Goal: Task Accomplishment & Management: Manage account settings

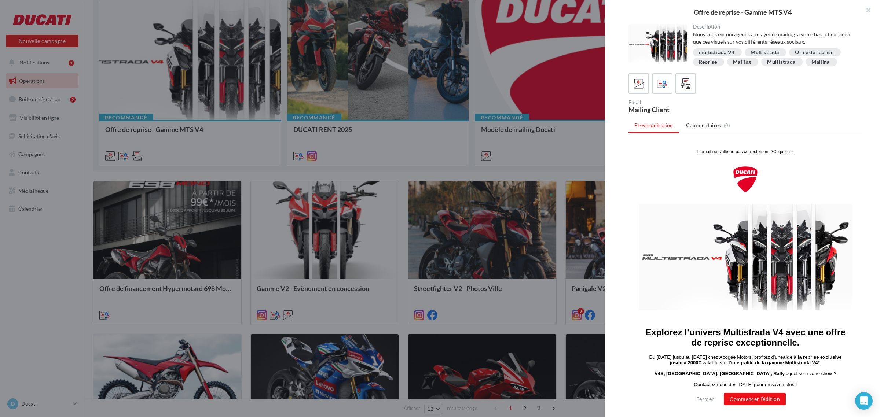
scroll to position [91, 0]
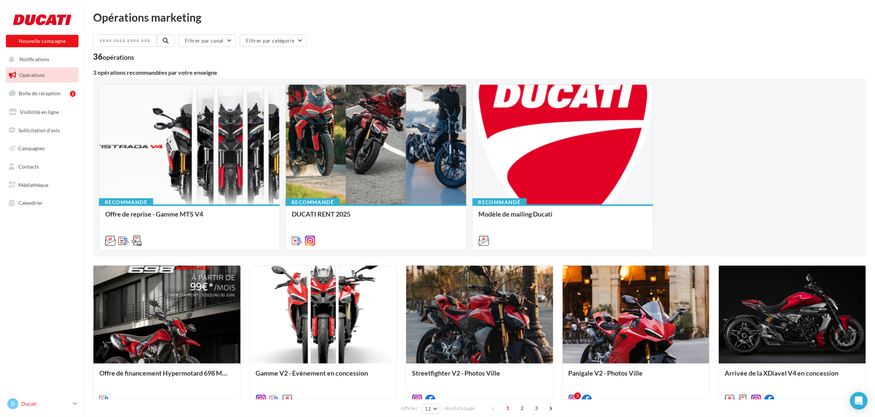
click at [43, 403] on p "Ducati" at bounding box center [45, 403] width 49 height 7
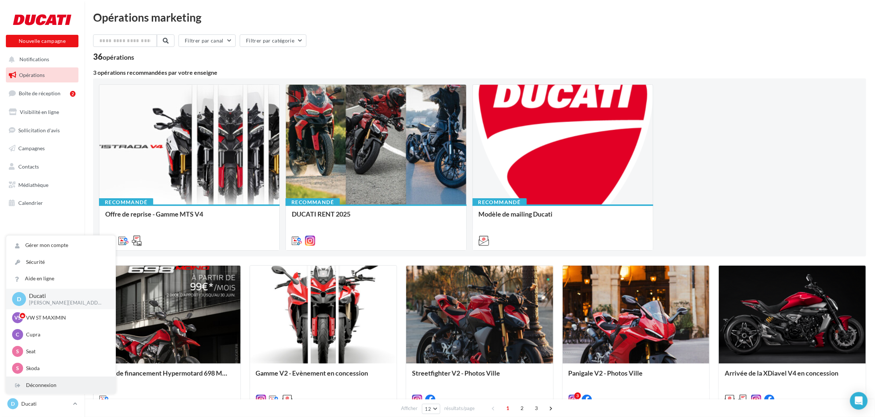
click at [40, 390] on div "Déconnexion" at bounding box center [60, 385] width 109 height 16
